Goal: Task Accomplishment & Management: Use online tool/utility

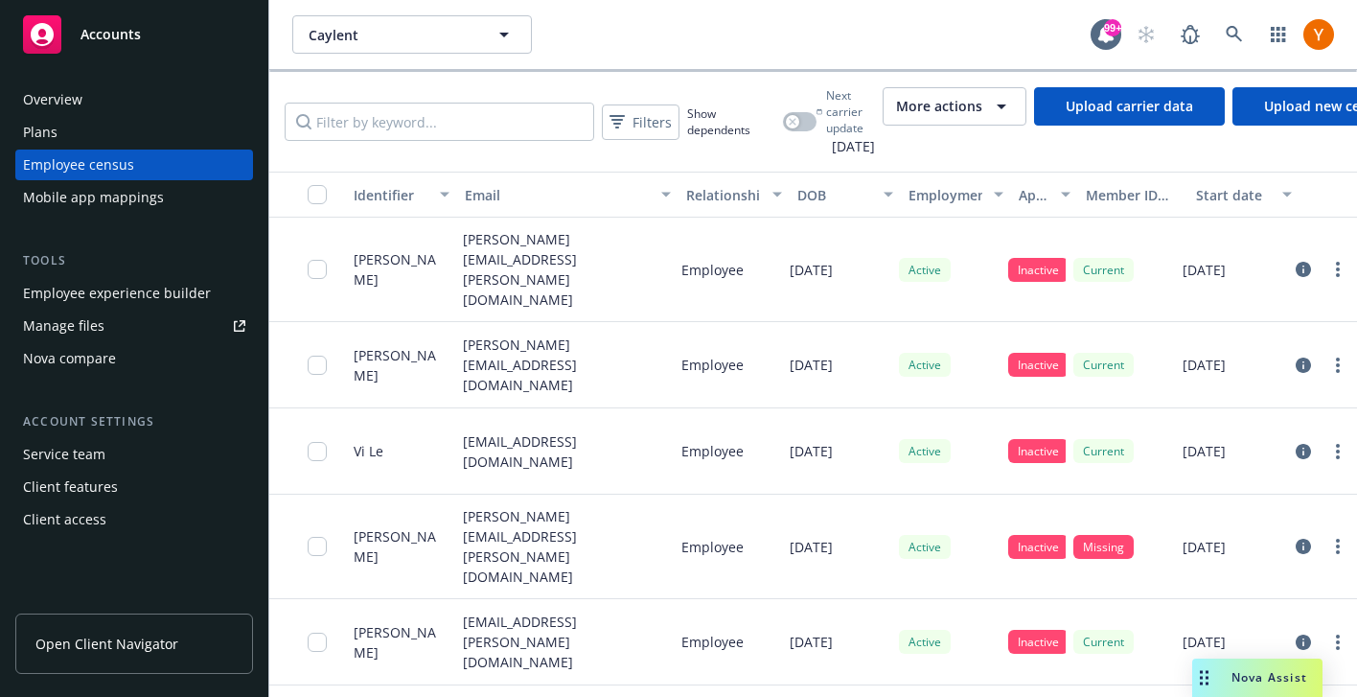
click at [931, 99] on span "More actions" at bounding box center [939, 106] width 86 height 19
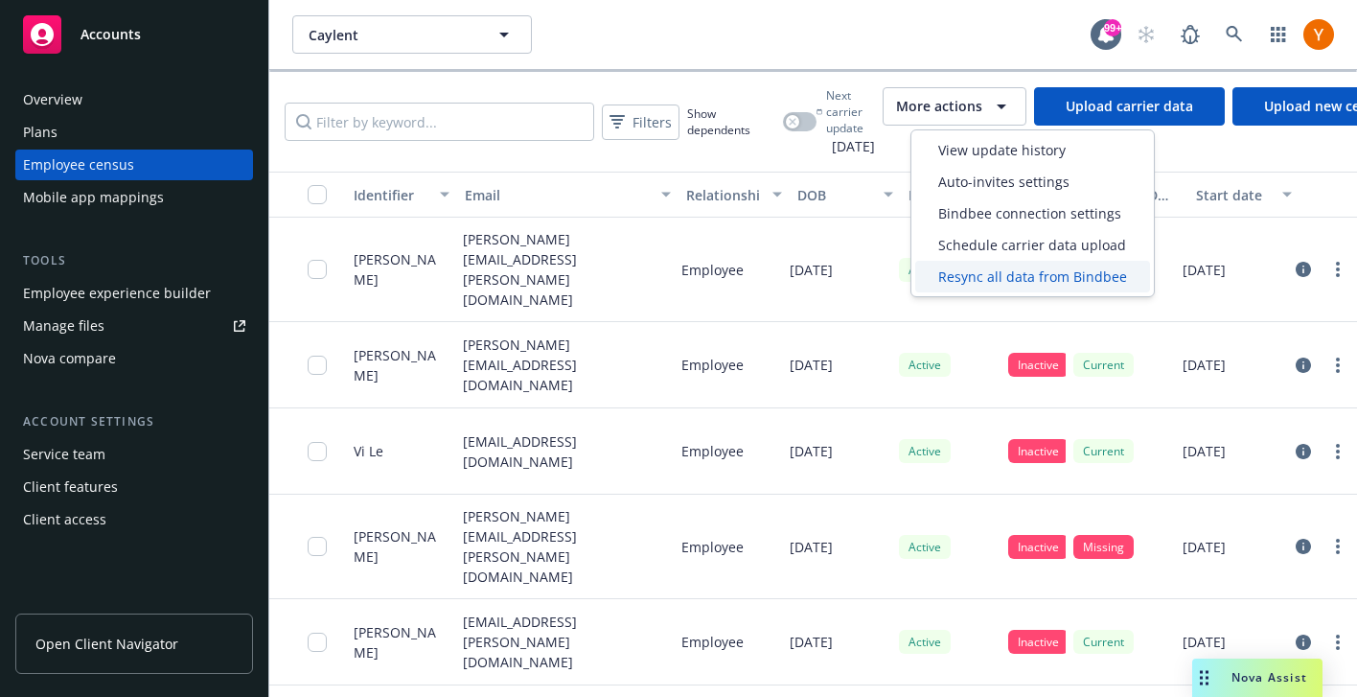
click at [969, 278] on span "Resync all data from Bindbee" at bounding box center [1032, 276] width 189 height 20
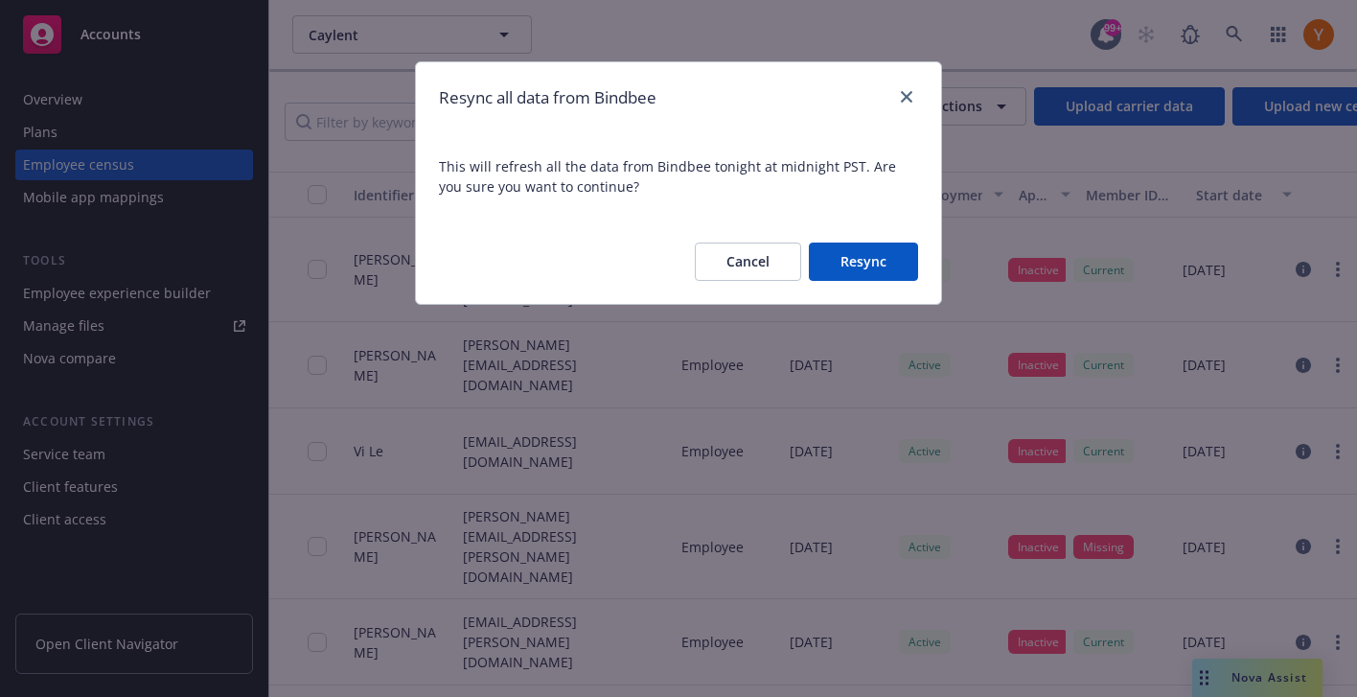
click at [874, 241] on div "Cancel Resync" at bounding box center [678, 261] width 525 height 84
click at [874, 251] on button "Resync" at bounding box center [863, 261] width 109 height 38
